Goal: Information Seeking & Learning: Learn about a topic

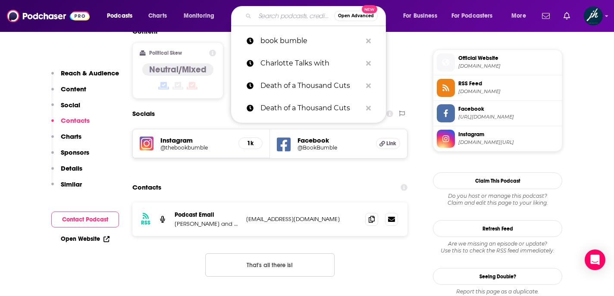
scroll to position [692, 0]
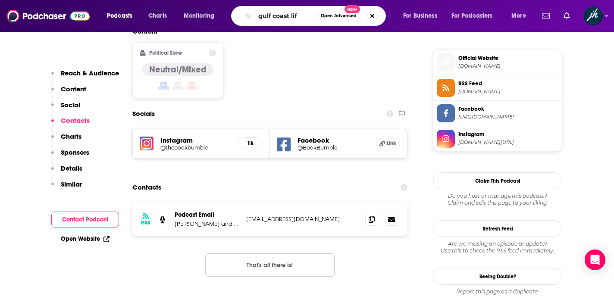
type input "gulf coast life"
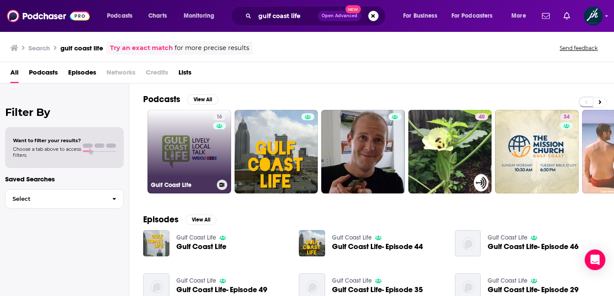
click at [191, 150] on link "16 Gulf Coast Life" at bounding box center [189, 152] width 84 height 84
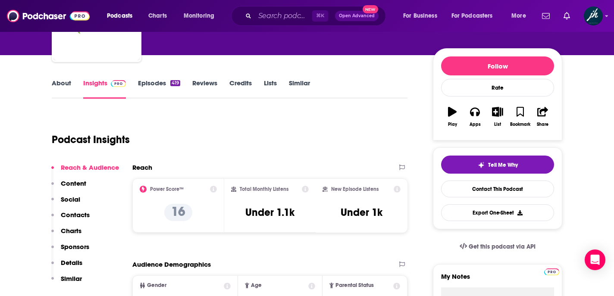
scroll to position [90, 0]
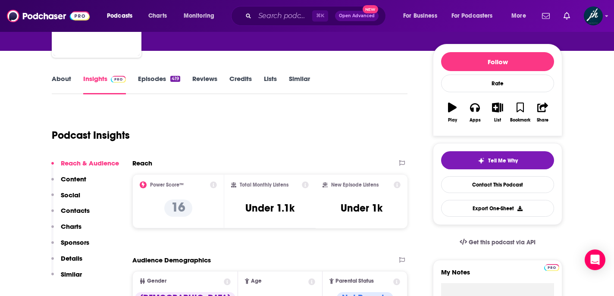
click at [64, 78] on link "About" at bounding box center [61, 85] width 19 height 20
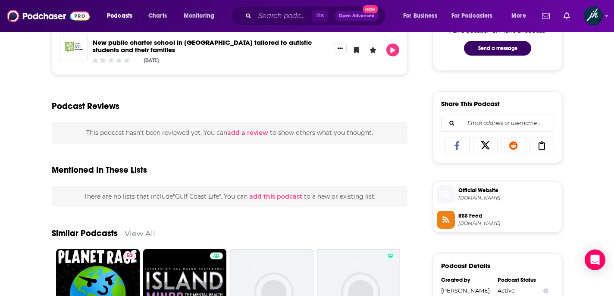
scroll to position [483, 0]
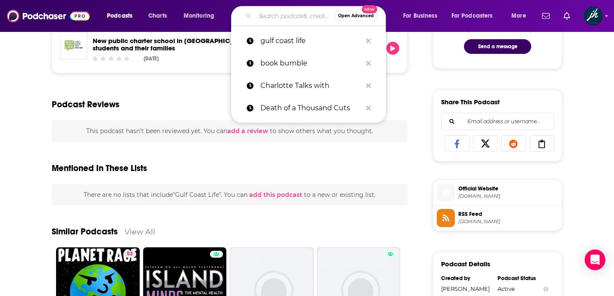
click at [266, 17] on input "Search podcasts, credits, & more..." at bounding box center [294, 16] width 79 height 14
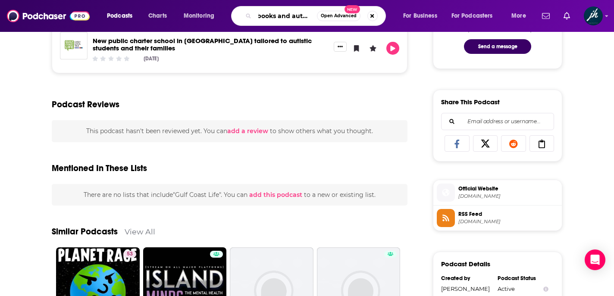
type input "books and authors"
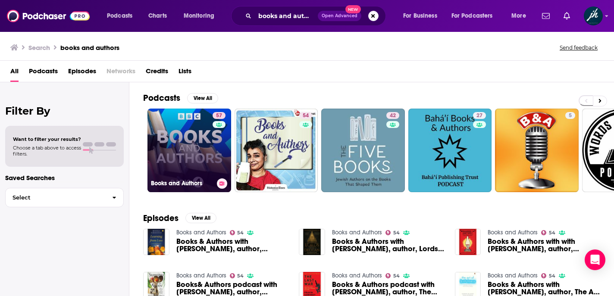
click at [182, 152] on link "57 Books and Authors" at bounding box center [189, 151] width 84 height 84
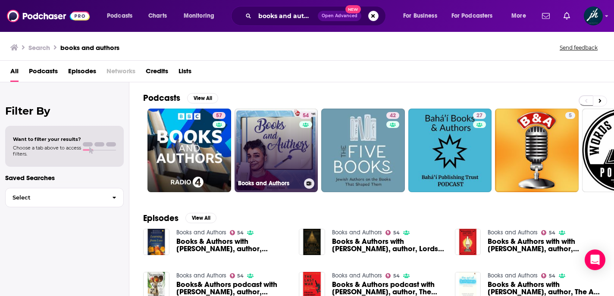
click at [272, 141] on link "54 Books and Authors" at bounding box center [277, 151] width 84 height 84
